Goal: Contribute content: Contribute content

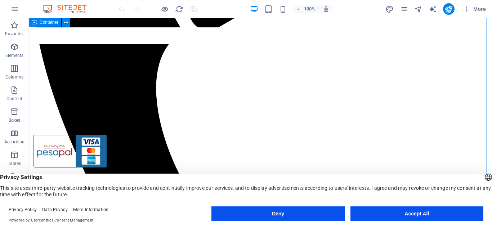
scroll to position [210, 0]
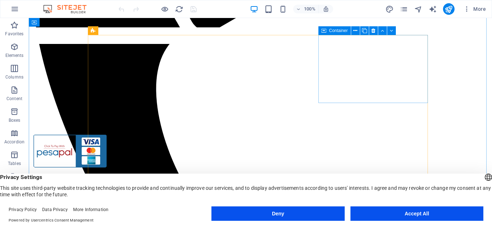
click at [395, 13] on div "More" at bounding box center [436, 9] width 103 height 12
click at [405, 9] on icon "pages" at bounding box center [403, 9] width 8 height 8
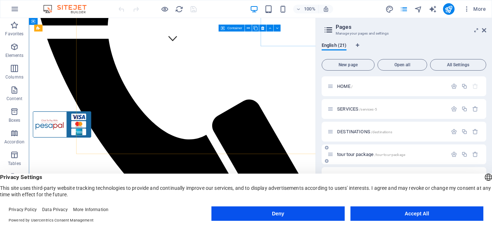
scroll to position [260, 0]
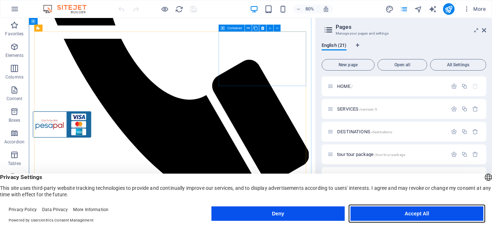
click at [417, 211] on button "Accept All" at bounding box center [416, 213] width 133 height 14
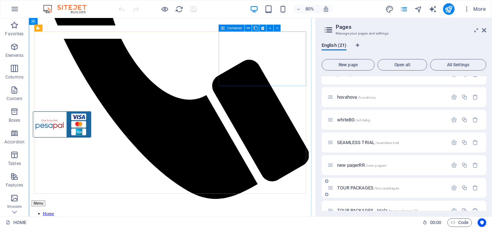
scroll to position [342, 0]
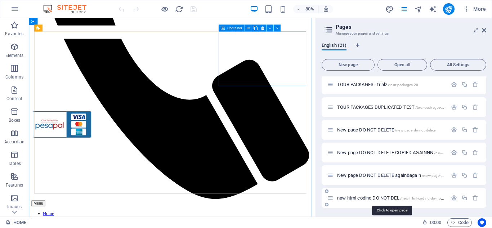
click at [366, 196] on span "new html coding DO NOT DEL /new-html-coding-do-not-del" at bounding box center [392, 197] width 110 height 5
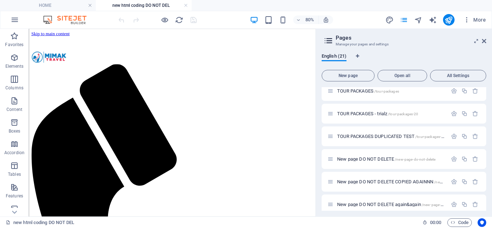
scroll to position [0, 0]
click at [171, 117] on div "+ Add section" at bounding box center [172, 119] width 32 height 10
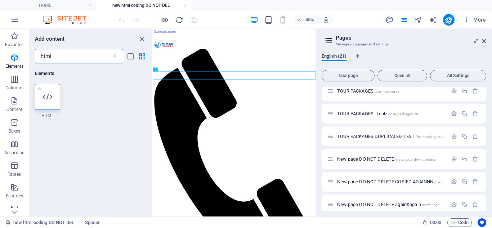
type input "html"
click at [45, 98] on icon at bounding box center [47, 96] width 9 height 9
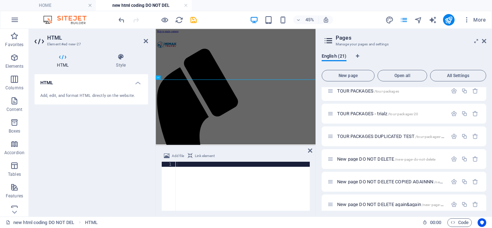
click at [186, 166] on div at bounding box center [243, 191] width 134 height 59
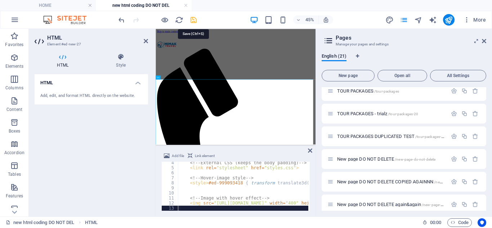
click at [194, 20] on icon "save" at bounding box center [193, 20] width 8 height 8
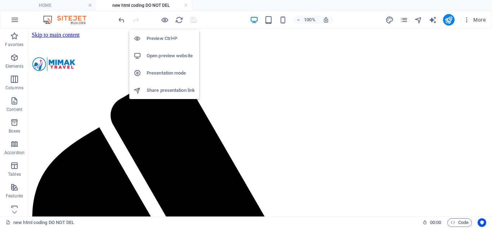
click at [166, 53] on h6 "Open preview website" at bounding box center [170, 55] width 48 height 9
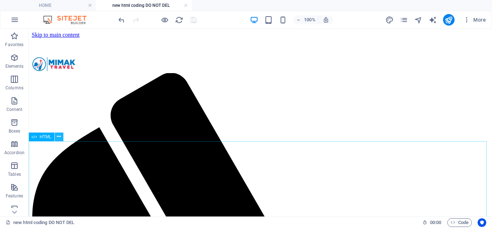
click at [58, 136] on icon at bounding box center [59, 137] width 4 height 8
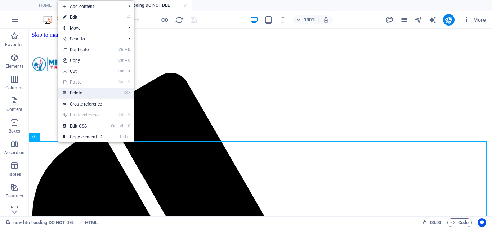
click at [83, 90] on link "⌦ Delete" at bounding box center [82, 92] width 48 height 11
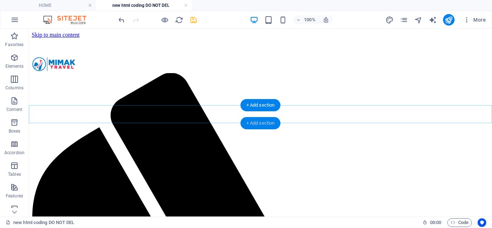
click at [259, 122] on div "+ Add section" at bounding box center [260, 123] width 40 height 12
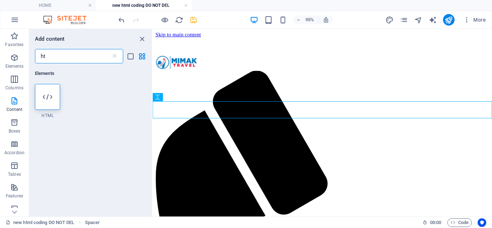
type input "h"
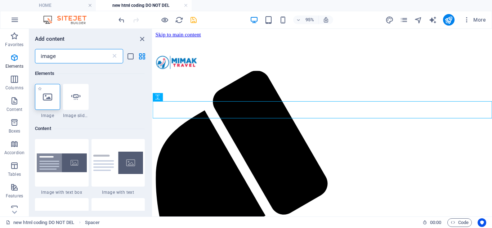
type input "image"
click at [45, 103] on div at bounding box center [47, 97] width 25 height 26
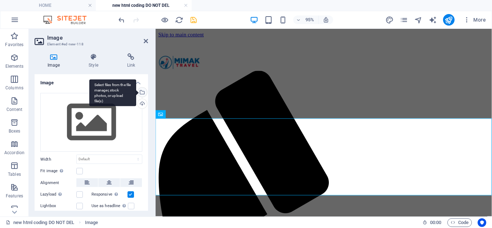
click at [136, 93] on div "Select files from the file manager, stock photos, or upload file(s)" at bounding box center [112, 92] width 47 height 27
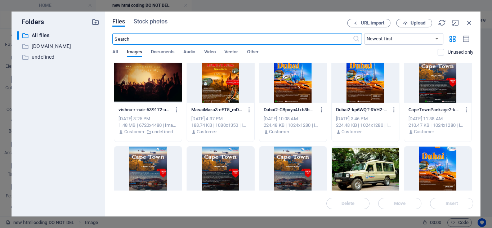
scroll to position [360, 0]
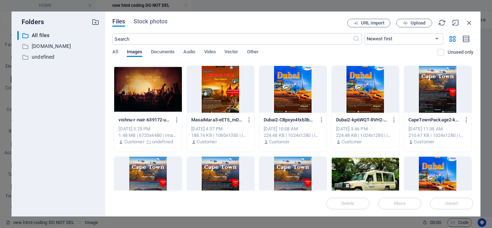
click at [296, 93] on div at bounding box center [292, 89] width 67 height 47
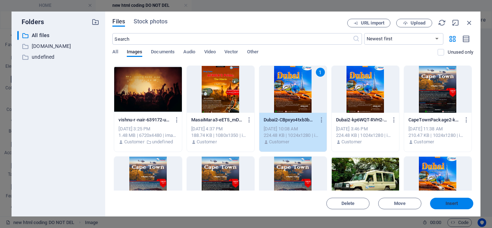
click at [446, 202] on span "Insert" at bounding box center [451, 203] width 13 height 4
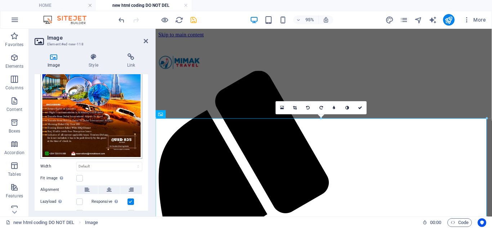
scroll to position [72, 0]
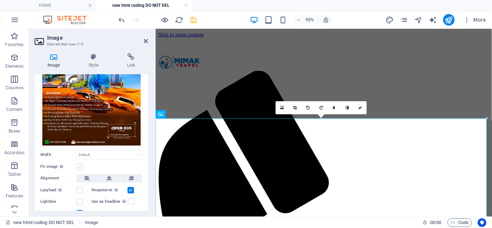
click at [79, 166] on label at bounding box center [79, 166] width 6 height 6
click at [0, 0] on input "Fit image Automatically fit image to a fixed width and height" at bounding box center [0, 0] width 0 height 0
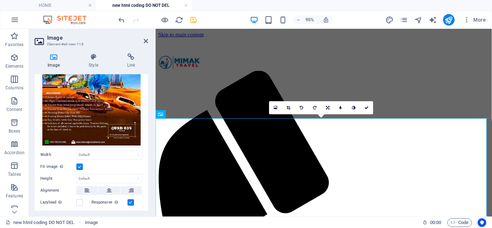
click at [79, 166] on label at bounding box center [79, 166] width 6 height 6
click at [0, 0] on input "Fit image Automatically fit image to a fixed width and height" at bounding box center [0, 0] width 0 height 0
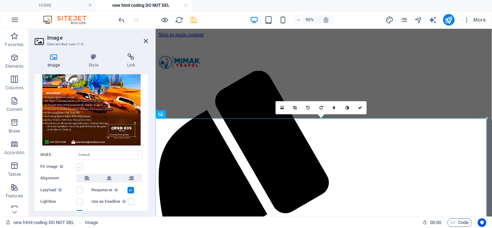
click at [80, 166] on label at bounding box center [79, 166] width 6 height 6
click at [0, 0] on input "Fit image Automatically fit image to a fixed width and height" at bounding box center [0, 0] width 0 height 0
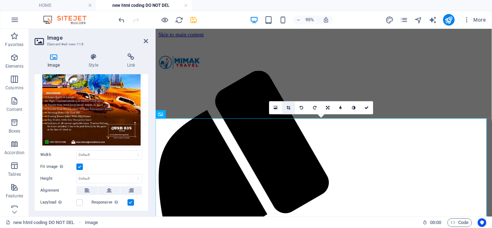
click at [290, 108] on icon at bounding box center [288, 107] width 4 height 4
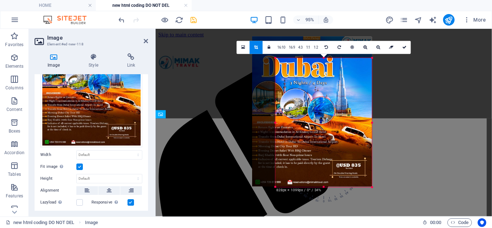
drag, startPoint x: 263, startPoint y: 47, endPoint x: 288, endPoint y: 70, distance: 33.4
click at [288, 70] on div "180 170 160 150 140 130 120 110 100 90 80 70 60 50 40 30 20 10 0 -10 -20 -30 -4…" at bounding box center [323, 122] width 97 height 129
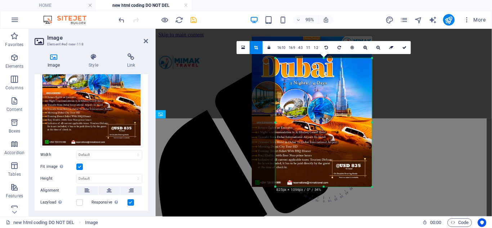
click at [259, 44] on link at bounding box center [255, 47] width 13 height 13
type input "282"
select select "px"
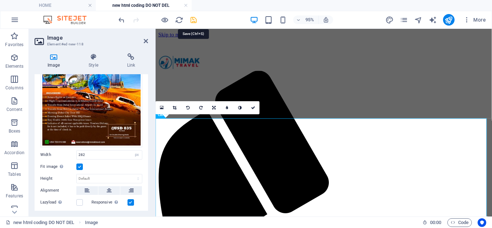
click at [193, 19] on icon "save" at bounding box center [193, 20] width 8 height 8
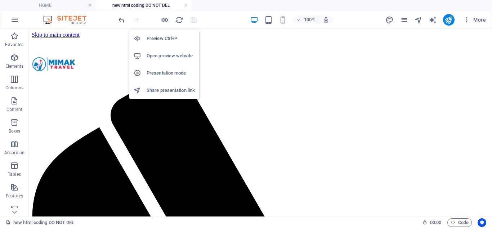
click at [166, 56] on h6 "Open preview website" at bounding box center [170, 55] width 48 height 9
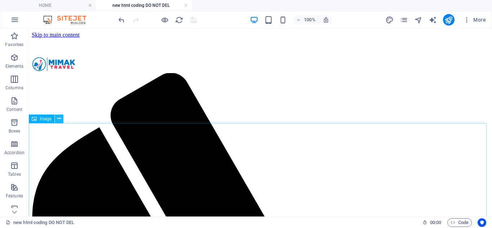
click at [58, 118] on icon at bounding box center [59, 119] width 4 height 8
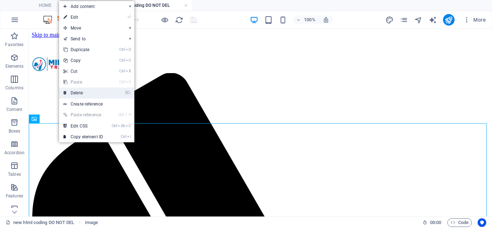
click at [84, 91] on link "⌦ Delete" at bounding box center [83, 92] width 48 height 11
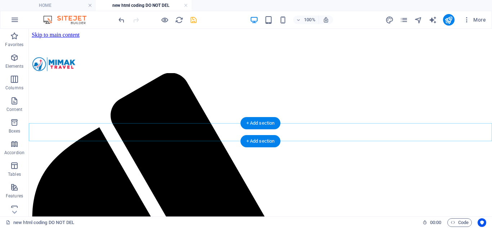
drag, startPoint x: 232, startPoint y: 112, endPoint x: 112, endPoint y: 116, distance: 121.0
click at [262, 138] on div "+ Add section" at bounding box center [260, 141] width 40 height 12
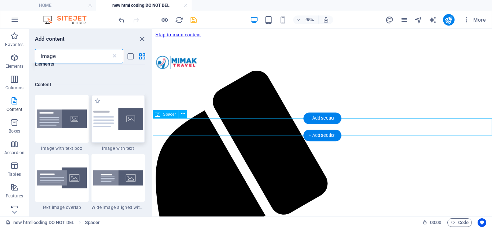
scroll to position [55, 0]
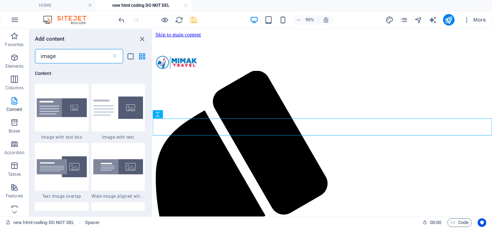
drag, startPoint x: 80, startPoint y: 56, endPoint x: 39, endPoint y: 54, distance: 41.1
click at [39, 54] on input "image" at bounding box center [73, 56] width 76 height 14
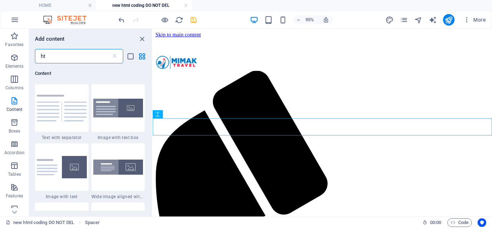
scroll to position [0, 0]
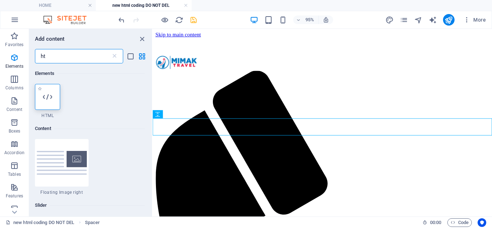
type input "ht"
click at [49, 96] on icon at bounding box center [47, 96] width 9 height 9
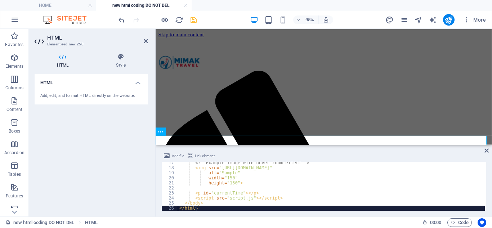
scroll to position [60, 0]
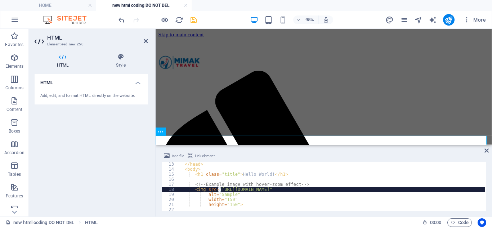
click at [220, 189] on div "</ head > < body > < h1 class = "title" > Hello World! </ h1 > <!-- Example ima…" at bounding box center [331, 191] width 307 height 59
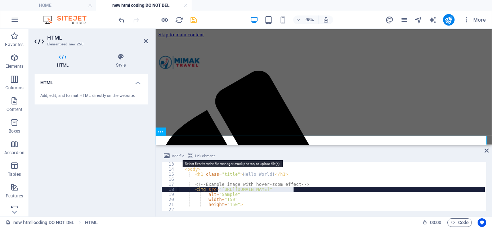
click at [175, 157] on span "Add file" at bounding box center [178, 155] width 12 height 9
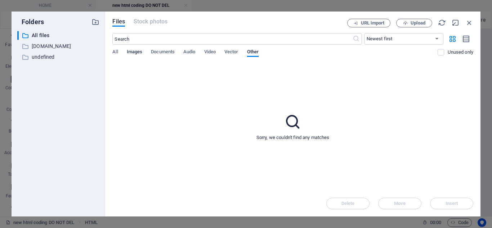
click at [136, 52] on span "Images" at bounding box center [135, 52] width 16 height 10
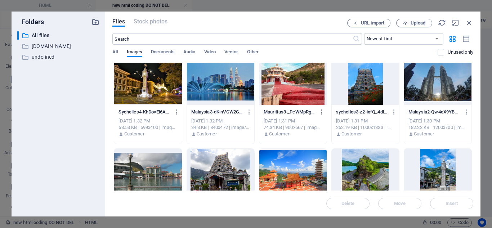
scroll to position [288, 0]
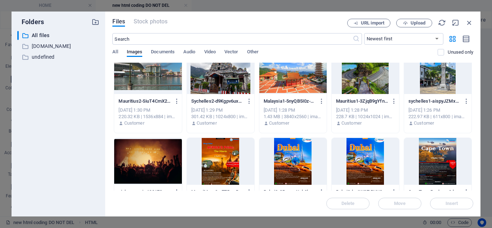
click at [290, 148] on div at bounding box center [292, 161] width 67 height 47
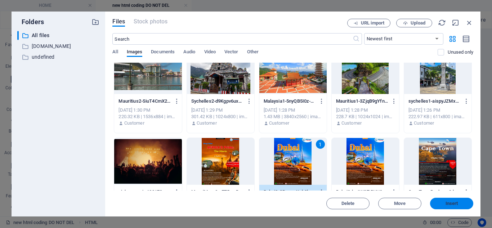
click at [452, 201] on span "Insert" at bounding box center [451, 203] width 13 height 4
type textarea "<img src="[URL][DOMAIN_NAME]""
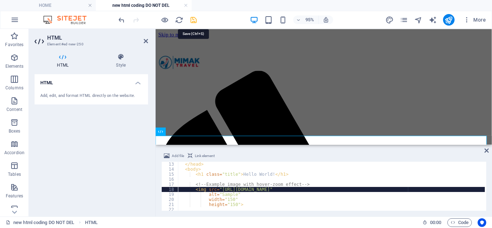
click at [191, 19] on icon "save" at bounding box center [193, 20] width 8 height 8
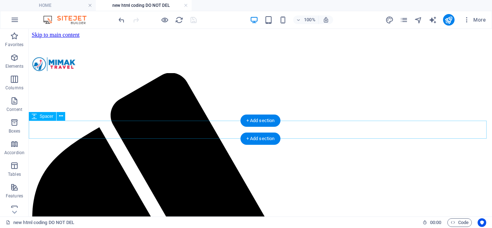
scroll to position [10, 0]
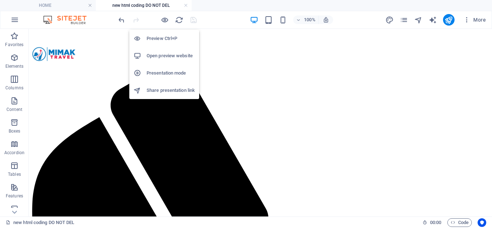
click at [169, 53] on h6 "Open preview website" at bounding box center [170, 55] width 48 height 9
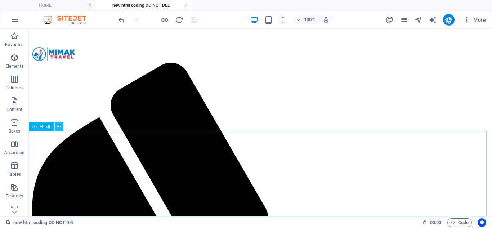
click at [61, 128] on icon at bounding box center [59, 127] width 4 height 8
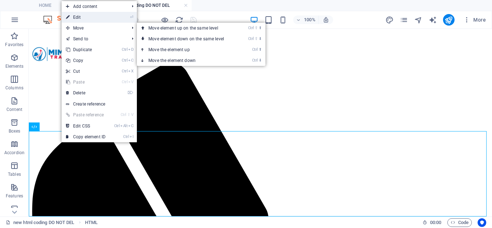
click at [112, 20] on li "⏎ Edit" at bounding box center [99, 17] width 75 height 11
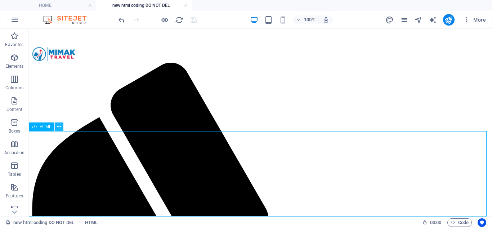
click at [59, 126] on icon at bounding box center [59, 127] width 4 height 8
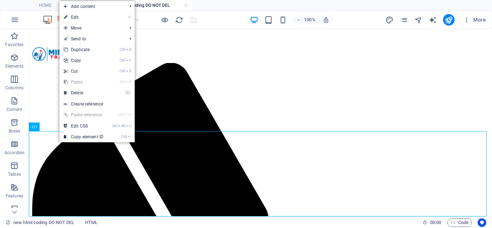
click at [108, 17] on link "⏎ Edit" at bounding box center [83, 17] width 48 height 11
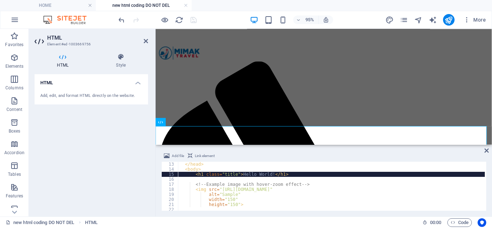
click at [267, 173] on div "</ head > < body > < h1 class = "title" > Hello World! </ h1 > <!-- Example ima…" at bounding box center [331, 191] width 306 height 58
click at [268, 174] on div "</ head > < body > < h1 class = "title" > Hello World! </ h1 > <!-- Example ima…" at bounding box center [331, 191] width 306 height 58
click at [267, 175] on div "</ head > < body > < h1 class = "title" > Hello World! </ h1 > <!-- Example ima…" at bounding box center [331, 191] width 306 height 58
click at [268, 174] on div "</ head > < body > < h1 class = "title" > Hello World! </ h1 > <!-- Example ima…" at bounding box center [331, 191] width 306 height 58
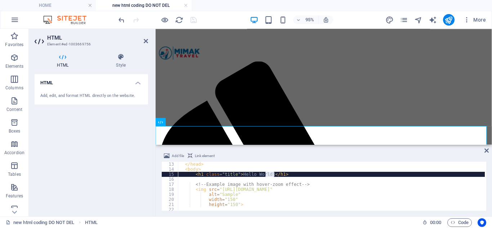
click at [293, 175] on div "</ head > < body > < h1 class = "title" > Hello World! </ h1 > <!-- Example ima…" at bounding box center [331, 191] width 306 height 58
click at [276, 190] on div "</ head > < body > < h1 class = "title" > Hello World! </ h1 > <!-- Example ima…" at bounding box center [331, 191] width 306 height 58
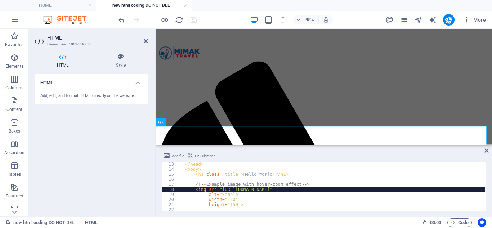
click at [225, 173] on div "</ head > < body > < h1 class = "title" > Hello World! </ h1 > <!-- Example ima…" at bounding box center [331, 191] width 306 height 58
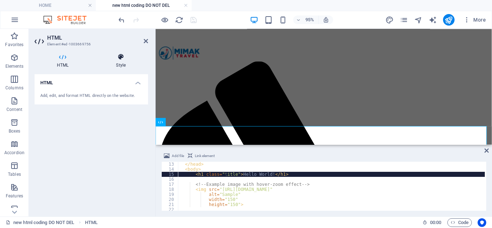
click at [125, 61] on h4 "Style" at bounding box center [121, 60] width 54 height 15
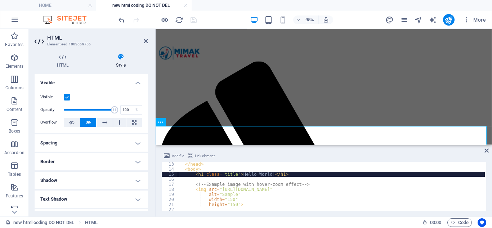
click at [256, 189] on div "</ head > < body > < h1 class = "title" > Hello World! </ h1 > <!-- Example ima…" at bounding box center [331, 191] width 306 height 58
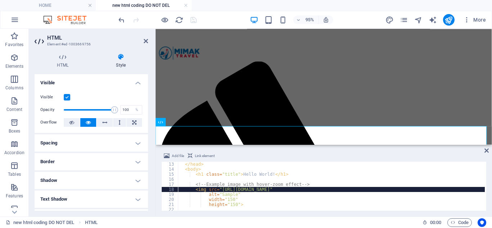
click at [254, 173] on div "</ head > < body > < h1 class = "title" > Hello World! </ h1 > <!-- Example ima…" at bounding box center [331, 191] width 306 height 58
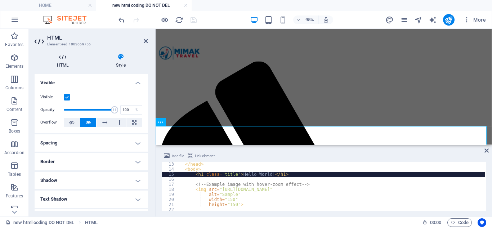
drag, startPoint x: 64, startPoint y: 63, endPoint x: 28, endPoint y: 86, distance: 42.4
click at [64, 63] on h4 "HTML" at bounding box center [64, 60] width 59 height 15
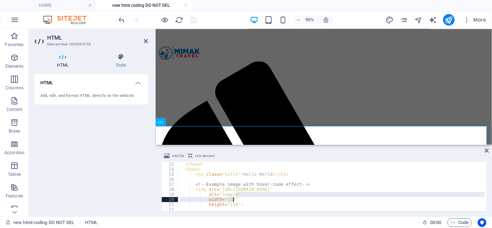
click at [241, 198] on div "</ head > < body > < h1 class = "title" > Hello World! </ h1 > <!-- Example ima…" at bounding box center [331, 191] width 306 height 58
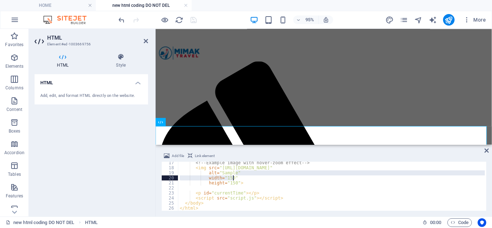
scroll to position [60, 0]
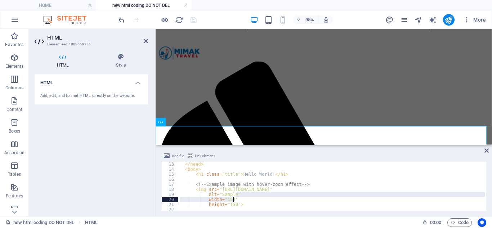
click at [207, 195] on div "</ head > < body > < h1 class = "title" > Hello World! </ h1 > <!-- Example ima…" at bounding box center [331, 191] width 306 height 59
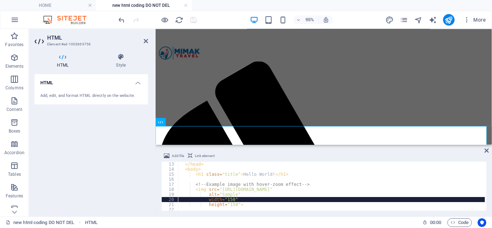
type textarea "height="150">"
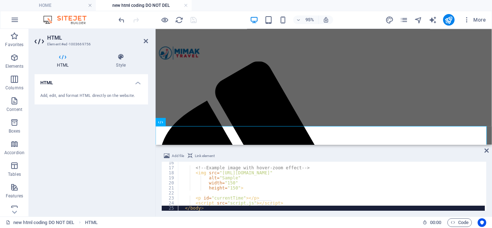
type textarea "</html>"
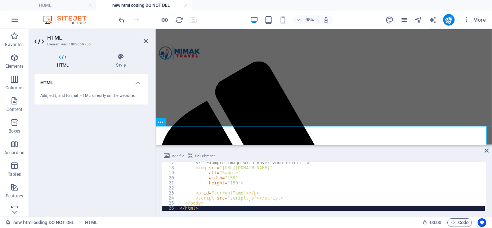
scroll to position [82, 0]
click at [109, 168] on div "HTML Add, edit, and format HTML directly on the website." at bounding box center [91, 142] width 113 height 136
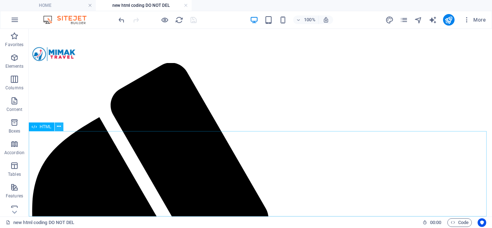
click at [60, 127] on icon at bounding box center [59, 127] width 4 height 8
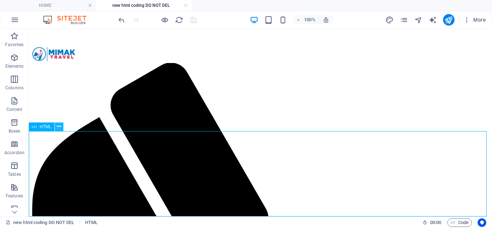
click at [60, 126] on icon at bounding box center [59, 127] width 4 height 8
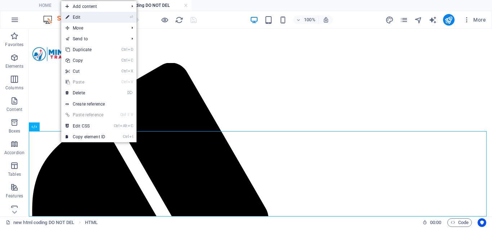
click at [89, 21] on link "⏎ Edit" at bounding box center [85, 17] width 48 height 11
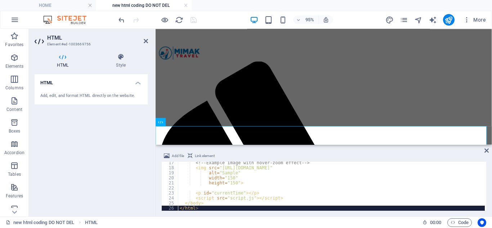
click at [232, 175] on div "<!-- Example image with hover‑zoom effect --> < img src = "[URL][DOMAIN_NAME]" …" at bounding box center [331, 189] width 306 height 59
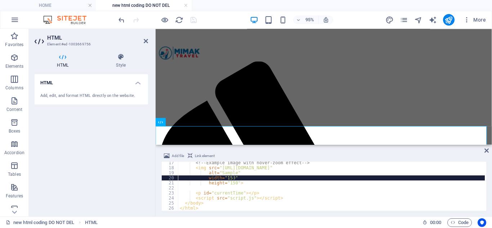
type textarea "</body> </html>"
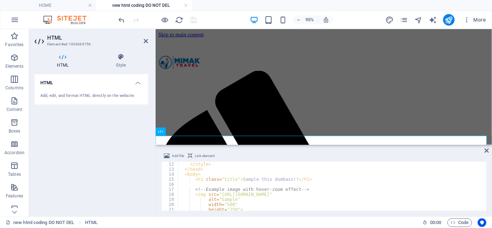
scroll to position [55, 0]
click at [147, 43] on icon at bounding box center [146, 41] width 4 height 6
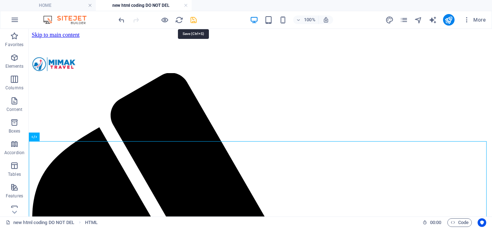
click at [195, 19] on icon "save" at bounding box center [193, 20] width 8 height 8
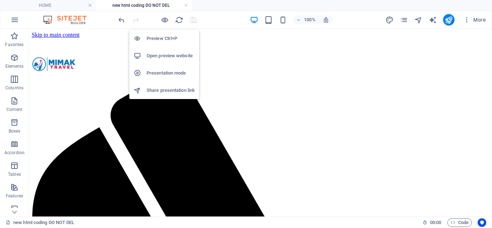
click at [164, 53] on h6 "Open preview website" at bounding box center [170, 55] width 48 height 9
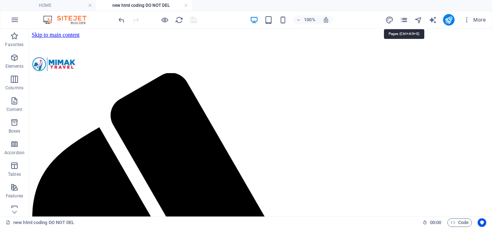
click at [403, 19] on icon "pages" at bounding box center [403, 20] width 8 height 8
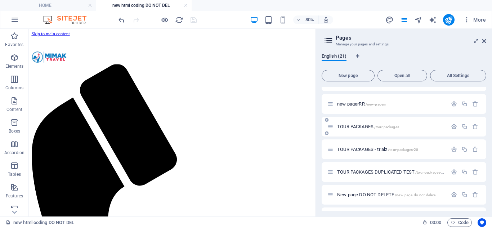
scroll to position [353, 0]
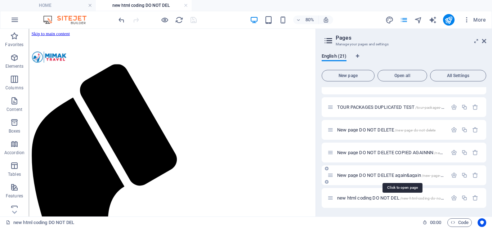
click at [366, 174] on span "New page DO NOT DELETE again&again /new-page-do-not-delete-18" at bounding box center [402, 174] width 131 height 5
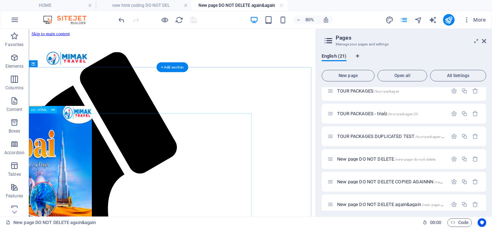
scroll to position [0, 0]
click at [55, 109] on button at bounding box center [52, 109] width 7 height 7
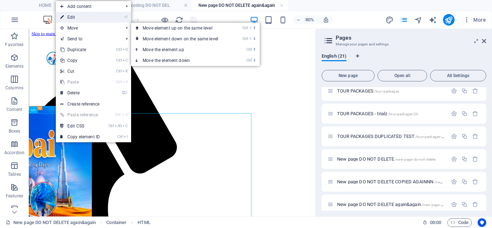
click at [92, 20] on link "⏎ Edit" at bounding box center [80, 17] width 48 height 11
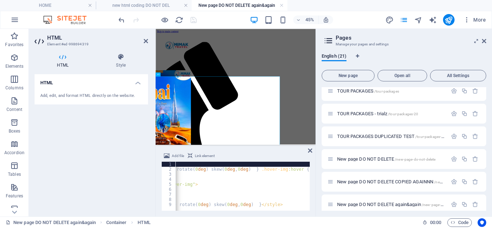
scroll to position [0, 198]
click at [137, 8] on h4 "new html coding DO NOT DEL" at bounding box center [144, 5] width 96 height 8
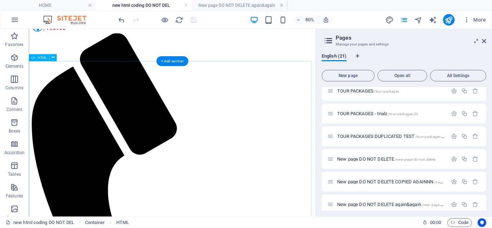
scroll to position [72, 0]
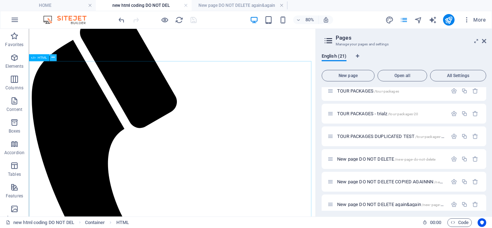
click at [54, 58] on icon at bounding box center [52, 57] width 3 height 6
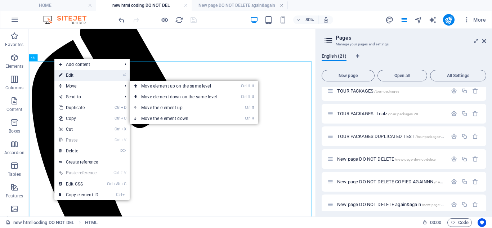
click at [90, 74] on link "⏎ Edit" at bounding box center [78, 75] width 48 height 11
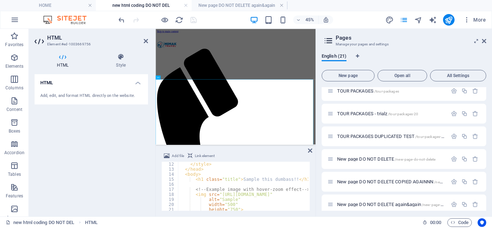
scroll to position [77, 0]
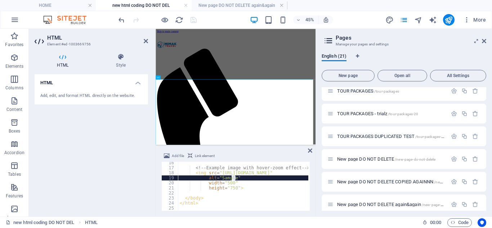
drag, startPoint x: 239, startPoint y: 177, endPoint x: 231, endPoint y: 177, distance: 7.2
click at [231, 177] on div "<!-- Example image with hover‑zoom effect --> < img src = "[URL][DOMAIN_NAME]" …" at bounding box center [294, 189] width 233 height 58
click at [204, 178] on div "<!-- Example image with hover‑zoom effect --> < img src = "[URL][DOMAIN_NAME]" …" at bounding box center [294, 189] width 233 height 58
click at [236, 179] on div "<!-- Example image with hover‑zoom effect --> < img src = "[URL][DOMAIN_NAME]" …" at bounding box center [294, 189] width 233 height 58
click at [228, 186] on div "<!-- Example image with hover‑zoom effect --> < img src = "[URL][DOMAIN_NAME]" …" at bounding box center [294, 189] width 233 height 58
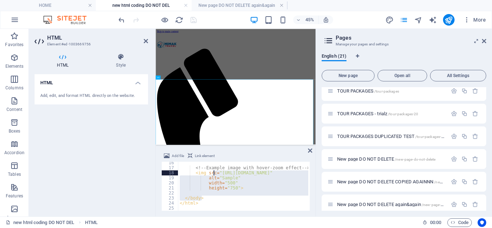
drag, startPoint x: 212, startPoint y: 200, endPoint x: 214, endPoint y: 174, distance: 25.6
click at [214, 174] on div "<!-- Example image with hover‑zoom effect --> < img src = "[URL][DOMAIN_NAME]" …" at bounding box center [294, 189] width 233 height 58
type textarea "</html>"
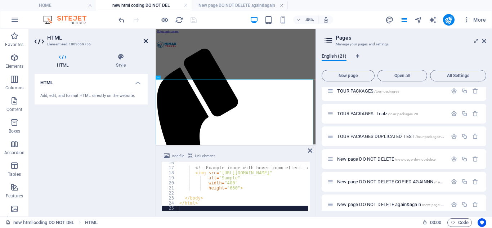
click at [145, 40] on icon at bounding box center [146, 41] width 4 height 6
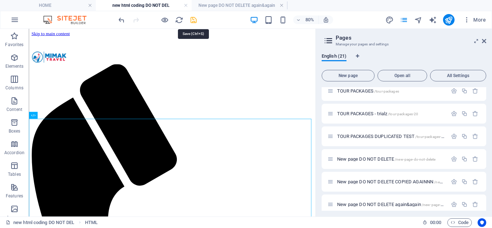
click at [196, 19] on icon "save" at bounding box center [193, 20] width 8 height 8
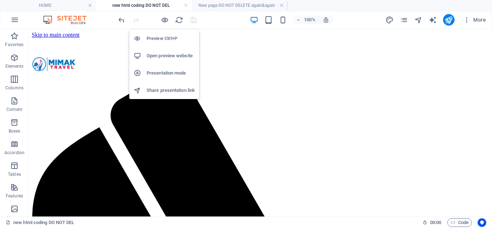
click at [167, 55] on h6 "Open preview website" at bounding box center [170, 55] width 48 height 9
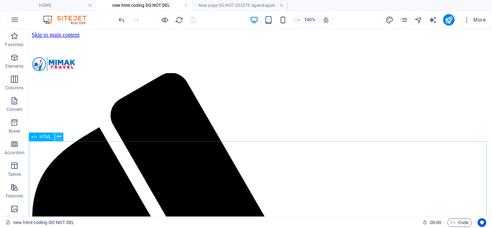
click at [58, 136] on icon at bounding box center [59, 137] width 4 height 8
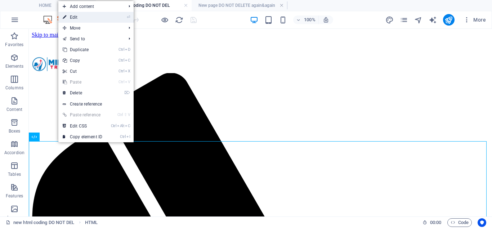
click at [90, 19] on link "⏎ Edit" at bounding box center [82, 17] width 48 height 11
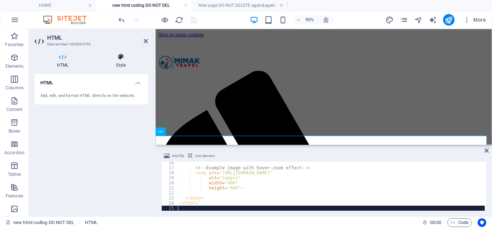
click at [123, 58] on icon at bounding box center [121, 56] width 54 height 7
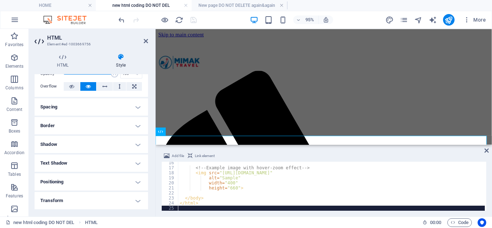
scroll to position [91, 0]
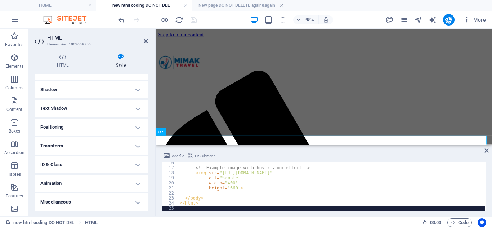
click at [75, 139] on h4 "Transform" at bounding box center [91, 145] width 113 height 17
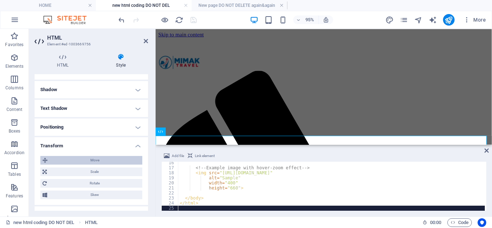
click at [112, 159] on span "Move" at bounding box center [95, 160] width 90 height 9
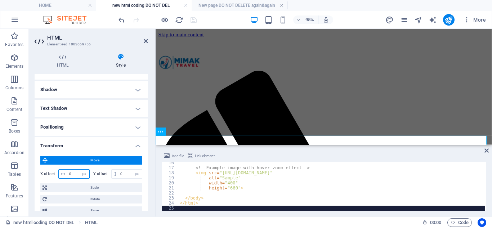
drag, startPoint x: 68, startPoint y: 172, endPoint x: 74, endPoint y: 172, distance: 6.5
click at [74, 172] on input "0" at bounding box center [78, 173] width 22 height 9
type input "4"
type input "70"
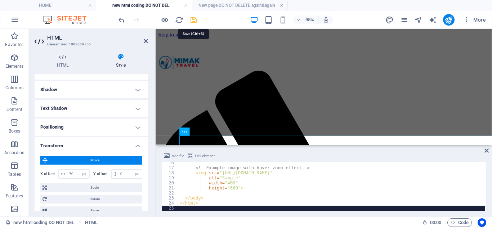
click at [193, 19] on icon "save" at bounding box center [193, 20] width 8 height 8
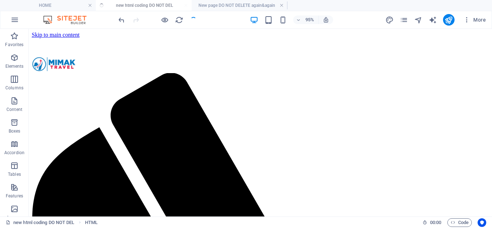
scroll to position [168, 0]
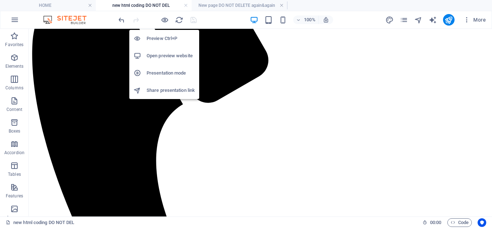
click at [160, 56] on h6 "Open preview website" at bounding box center [170, 55] width 48 height 9
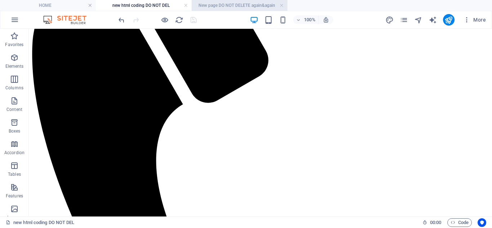
click at [201, 5] on h4 "New page DO NOT DELETE again&again" at bounding box center [239, 5] width 96 height 8
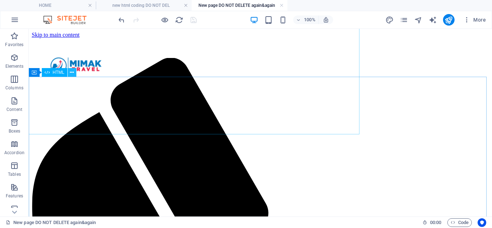
click at [72, 71] on icon at bounding box center [72, 73] width 4 height 8
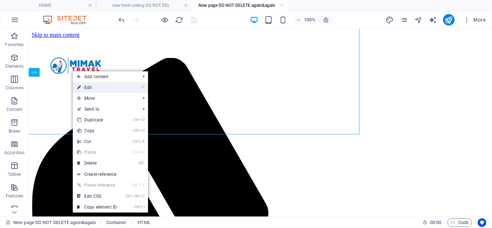
drag, startPoint x: 110, startPoint y: 90, endPoint x: 144, endPoint y: 110, distance: 39.9
click at [110, 90] on link "⏎ Edit" at bounding box center [97, 87] width 48 height 11
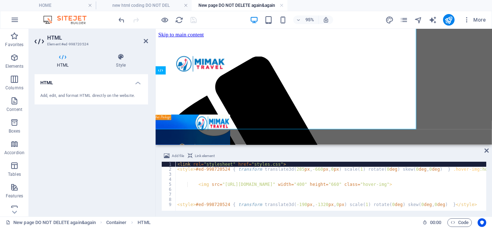
click at [221, 185] on div "< link rel = "stylesheet" href = "styles.css" > < style > #ed-998720524 { trans…" at bounding box center [370, 191] width 388 height 58
type textarea "<img src="[URL][DOMAIN_NAME]" width="400" height="660" class="hover-img">"
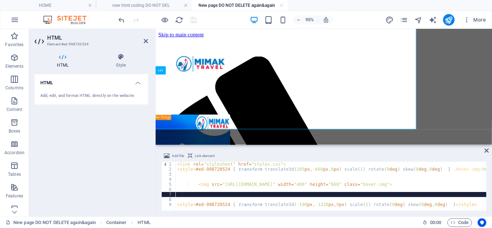
drag, startPoint x: 426, startPoint y: 192, endPoint x: 424, endPoint y: 188, distance: 4.0
click at [425, 190] on div "< link rel = "stylesheet" href = "styles.css" > < style > #ed-998720524 { trans…" at bounding box center [370, 191] width 388 height 58
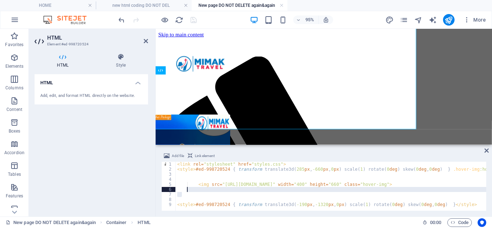
click at [419, 183] on div "< link rel = "stylesheet" href = "styles.css" > < style > #ed-998720524 { trans…" at bounding box center [370, 191] width 388 height 58
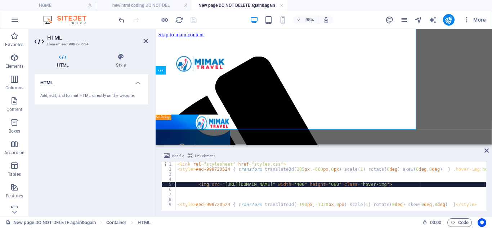
click at [419, 183] on div "< link rel = "stylesheet" href = "styles.css" > < style > #ed-998720524 { trans…" at bounding box center [370, 191] width 388 height 58
click at [416, 184] on div "< link rel = "stylesheet" href = "styles.css" > < style > #ed-998720524 { trans…" at bounding box center [370, 191] width 388 height 58
type textarea "<img src="[URL][DOMAIN_NAME]" width="400" height="660" class="hover-img">"
click at [420, 185] on div "< link rel = "stylesheet" href = "styles.css" > < style > #ed-998720524 { trans…" at bounding box center [370, 191] width 388 height 58
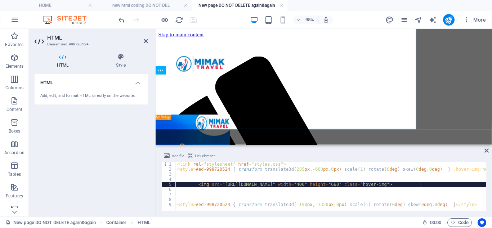
click at [420, 185] on div "< link rel = "stylesheet" href = "styles.css" > < style > #ed-998720524 { trans…" at bounding box center [370, 191] width 388 height 58
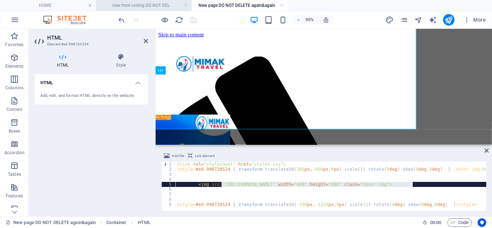
click at [160, 6] on h4 "new html coding DO NOT DEL" at bounding box center [144, 5] width 96 height 8
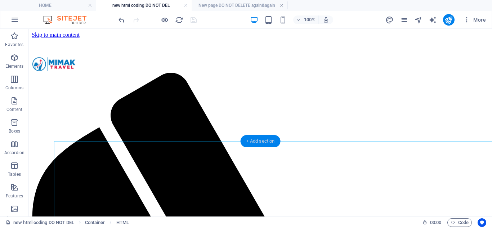
click at [266, 141] on div "+ Add section" at bounding box center [260, 141] width 40 height 12
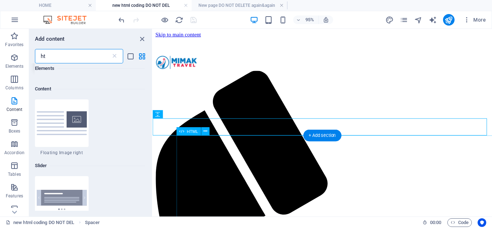
scroll to position [55, 0]
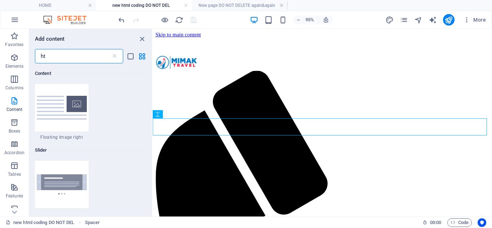
type input "h"
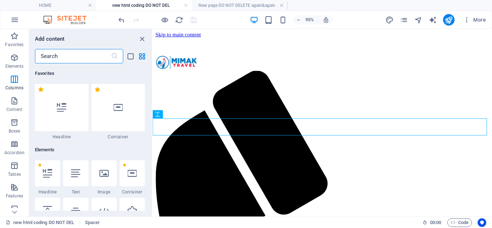
scroll to position [0, 0]
click at [61, 52] on input "text" at bounding box center [73, 56] width 76 height 14
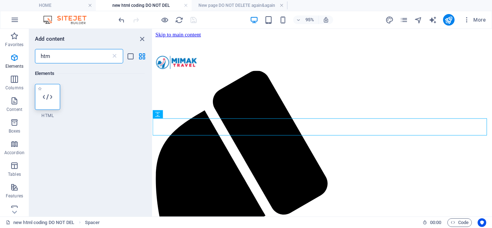
type input "htm"
click at [50, 99] on icon at bounding box center [47, 96] width 9 height 9
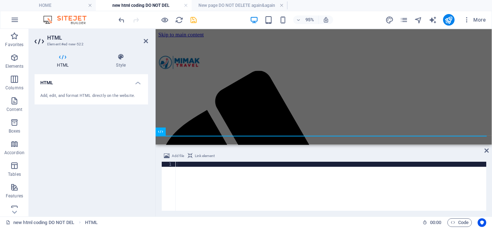
click at [191, 164] on div at bounding box center [331, 191] width 310 height 59
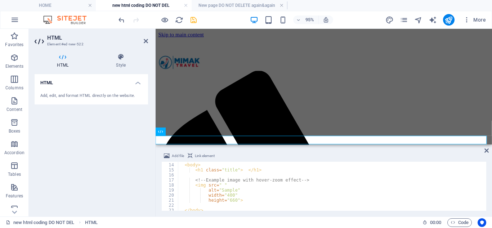
scroll to position [77, 0]
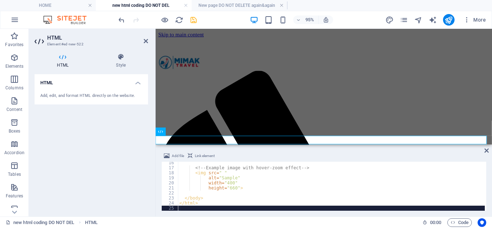
click at [219, 173] on div "<!-- Example image with hover‑zoom effect --> < img src = " " alt = "Sample" wi…" at bounding box center [331, 189] width 307 height 59
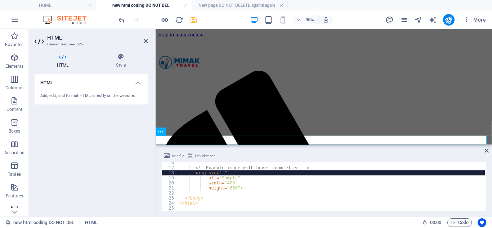
click at [218, 172] on div "<!-- Example image with hover‑zoom effect --> < img src = " " alt = "Sample" wi…" at bounding box center [331, 189] width 307 height 59
click at [220, 173] on div "<!-- Example image with hover‑zoom effect --> < img src = " " alt = "Sample" wi…" at bounding box center [331, 186] width 307 height 49
click at [221, 171] on div "<!-- Example image with hover‑zoom effect --> < img src = " " alt = "Sample" wi…" at bounding box center [331, 189] width 307 height 59
click at [224, 171] on div "<!-- Example image with hover‑zoom effect --> < img src = " " alt = "Sample" wi…" at bounding box center [331, 189] width 307 height 59
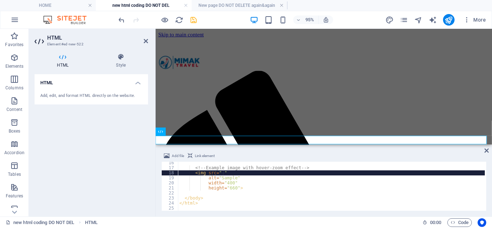
click at [224, 171] on div "<!-- Example image with hover‑zoom effect --> < img src = " " alt = "Sample" wi…" at bounding box center [331, 189] width 307 height 59
click at [218, 172] on div "<!-- Example image with hover‑zoom effect --> < img src = " " alt = "Sample" wi…" at bounding box center [331, 189] width 307 height 59
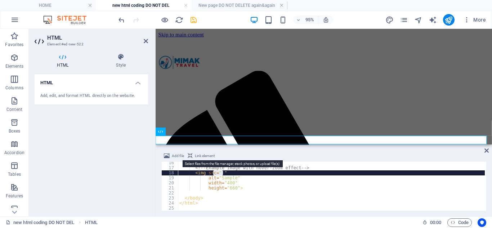
click at [176, 155] on span "Add file" at bounding box center [178, 155] width 12 height 9
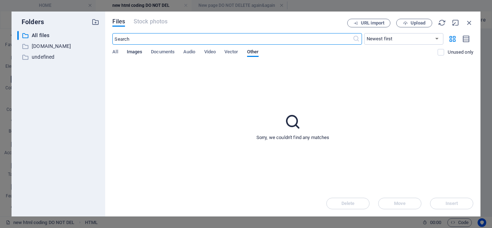
click at [136, 53] on span "Images" at bounding box center [135, 52] width 16 height 10
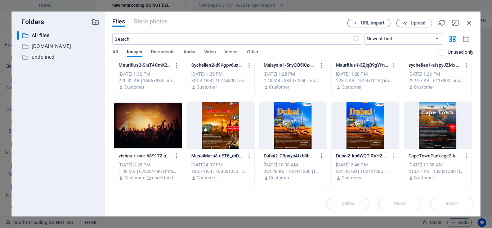
scroll to position [360, 0]
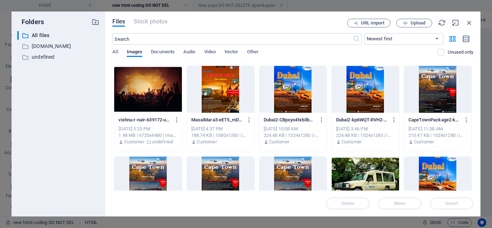
click at [235, 91] on div at bounding box center [220, 89] width 67 height 47
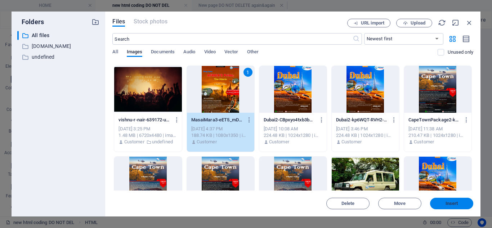
click at [454, 203] on span "Insert" at bounding box center [451, 203] width 13 height 4
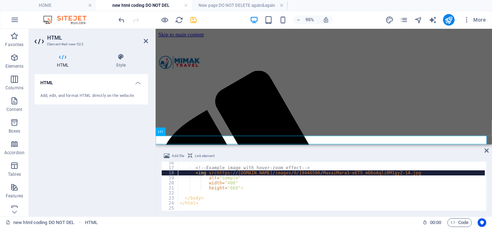
click at [213, 173] on div "<!-- Example image with hover‑zoom effect --> < img srchttps: // [DOMAIN_NAME] …" at bounding box center [331, 189] width 306 height 58
click at [205, 174] on div "<!-- Example image with hover‑zoom effect --> < img srchttps: // [DOMAIN_NAME] …" at bounding box center [331, 189] width 306 height 58
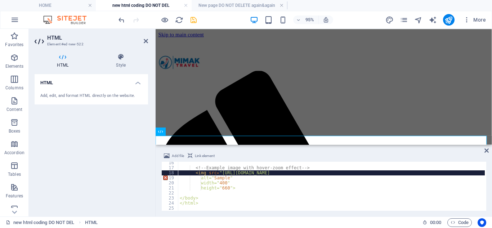
click at [423, 173] on div "<!-- Example image with hover‑zoom effect --> < img src = "[URL][DOMAIN_NAME] a…" at bounding box center [331, 186] width 306 height 49
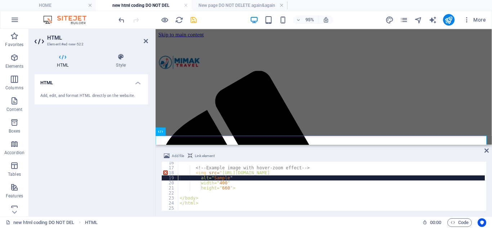
click at [403, 173] on div "<!-- Example image with hover‑zoom effect --> < img src = "[URL][DOMAIN_NAME] a…" at bounding box center [331, 186] width 306 height 49
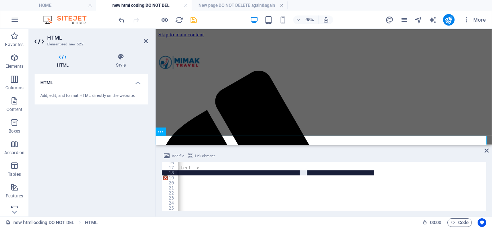
click at [403, 173] on div "<!-- Example image with hover‑zoom effect --> < img src = "[URL][DOMAIN_NAME] a…" at bounding box center [331, 186] width 306 height 49
type textarea "<img src="[URL][DOMAIN_NAME]""
click at [193, 20] on icon "save" at bounding box center [193, 20] width 8 height 8
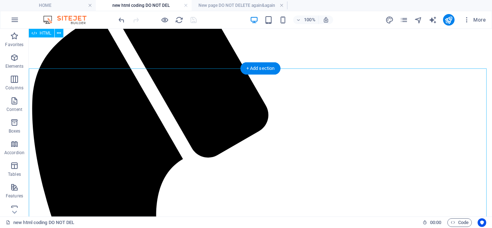
scroll to position [45, 0]
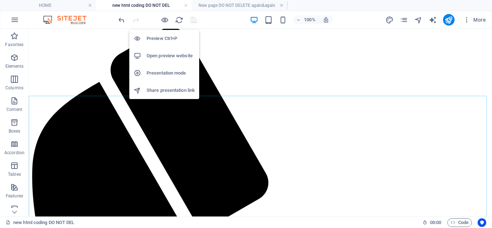
click at [170, 55] on h6 "Open preview website" at bounding box center [170, 55] width 48 height 9
